Goal: Task Accomplishment & Management: Manage account settings

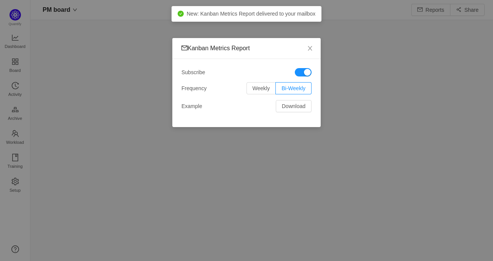
scroll to position [250, 445]
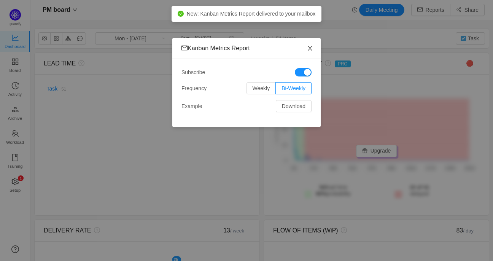
click at [312, 50] on icon "icon: close" at bounding box center [310, 48] width 6 height 6
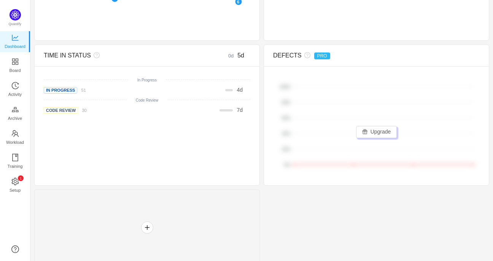
scroll to position [323, 0]
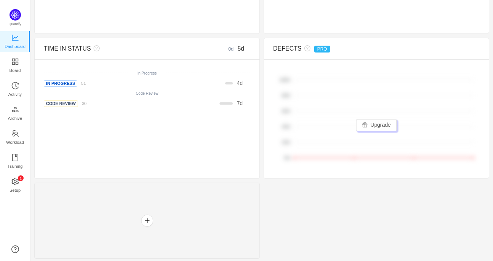
click at [22, 19] on div "Quantify Dashboard Board Activity Archive Workload Training 0 1 2 3 4 5 6 7 8 9…" at bounding box center [15, 130] width 30 height 261
click at [19, 18] on img at bounding box center [15, 14] width 11 height 11
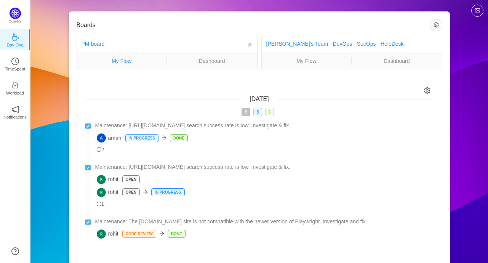
click at [132, 62] on link "My Flow" at bounding box center [122, 61] width 90 height 8
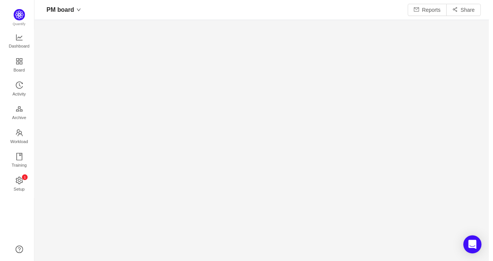
scroll to position [250, 445]
